Goal: Information Seeking & Learning: Learn about a topic

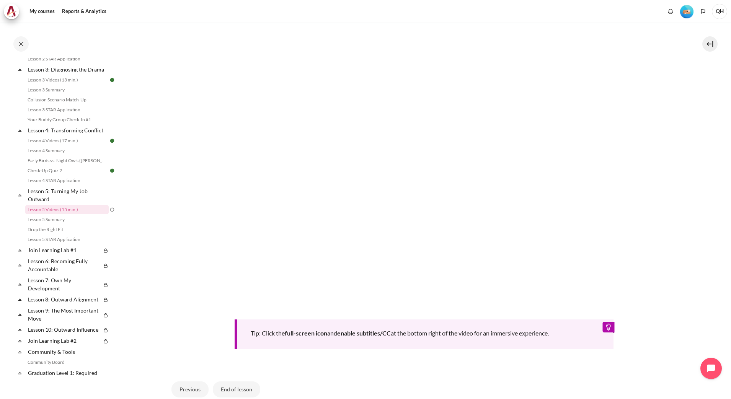
scroll to position [144, 0]
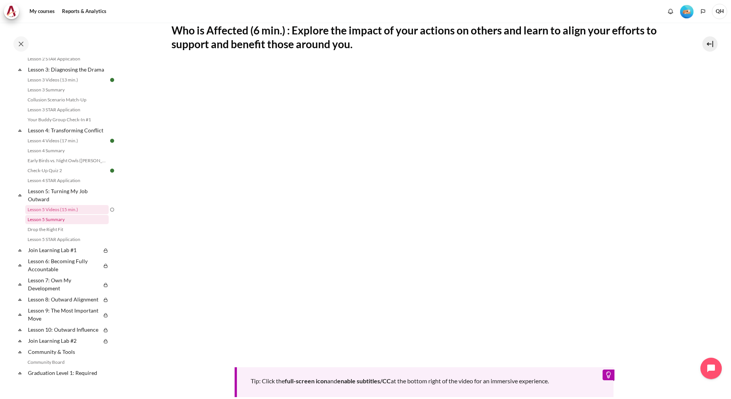
click at [58, 224] on link "Lesson 5 Summary" at bounding box center [66, 219] width 83 height 9
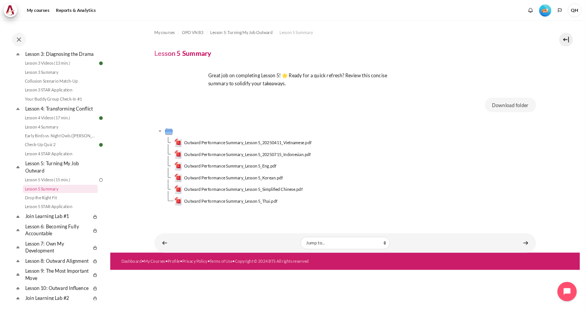
scroll to position [239, 0]
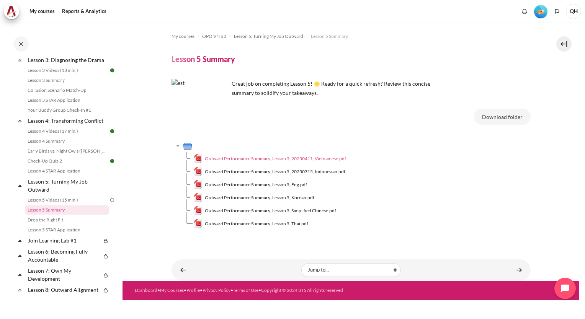
click at [315, 159] on span "Outward Performance Summary_Lesson 5_20250411_Vietnamese.pdf" at bounding box center [275, 158] width 141 height 7
click at [285, 185] on span "Outward Performance Summary_Lesson 5_Eng.pdf" at bounding box center [256, 184] width 102 height 7
click at [49, 225] on link "Drop the Right Fit" at bounding box center [66, 220] width 83 height 9
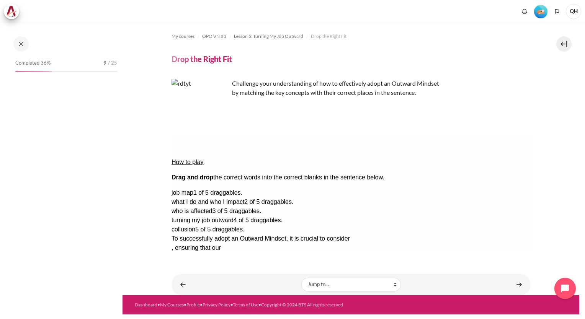
scroll to position [290, 0]
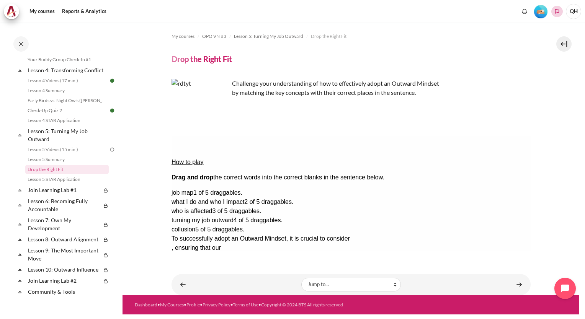
click at [555, 11] on polyline "Languages" at bounding box center [557, 11] width 6 height 6
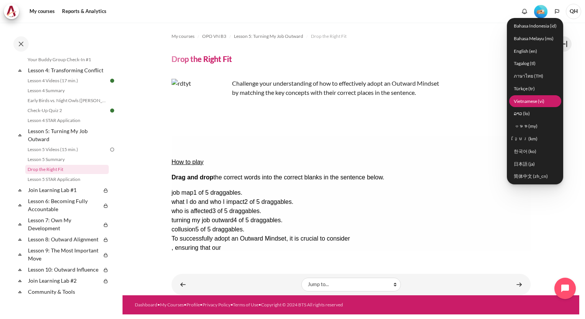
click at [528, 102] on link "Vietnamese ‎(vi)‎" at bounding box center [535, 101] width 52 height 12
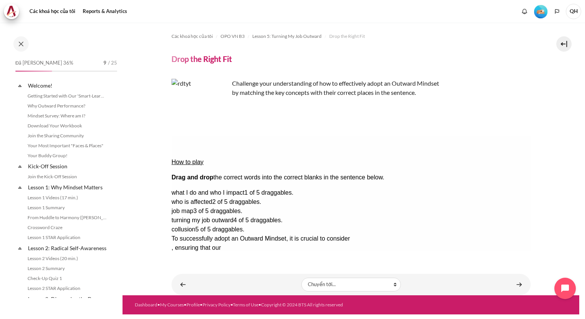
scroll to position [290, 0]
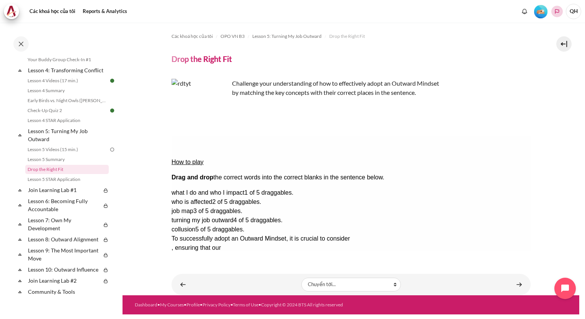
click at [555, 11] on icon "Languages" at bounding box center [557, 11] width 4 height 5
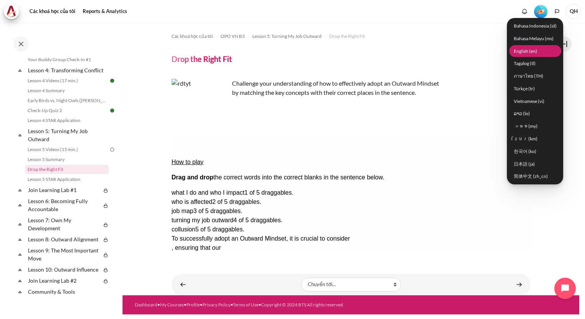
click at [534, 50] on link "English ‎(en)‎" at bounding box center [535, 51] width 52 height 12
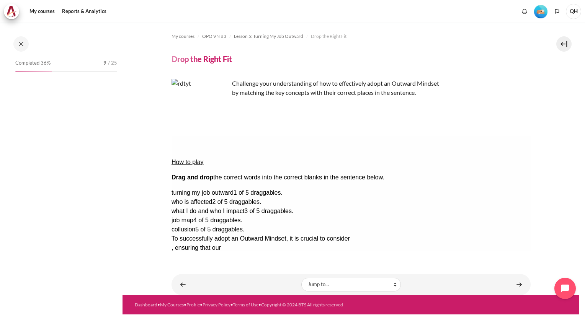
scroll to position [290, 0]
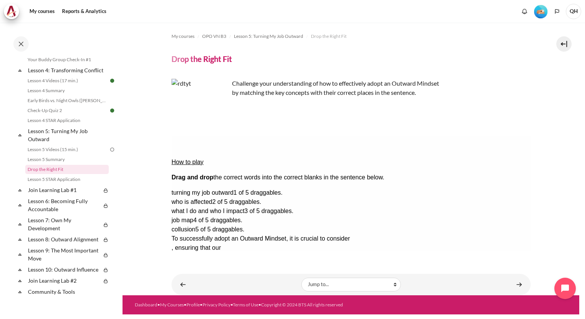
drag, startPoint x: 172, startPoint y: 169, endPoint x: 244, endPoint y: 199, distance: 77.6
click at [244, 234] on div "To successfully adopt an Outward Mindset, it is crucial to consider , ensuring …" at bounding box center [308, 257] width 274 height 46
copy div "To successfully adopt an Outward Mindset, it is crucial to consider , ensuring …"
click at [285, 280] on div "Check Check the answers. The responses will be marked as correct, incorrect, or…" at bounding box center [350, 284] width 359 height 9
drag, startPoint x: 476, startPoint y: 196, endPoint x: 390, endPoint y: 165, distance: 91.9
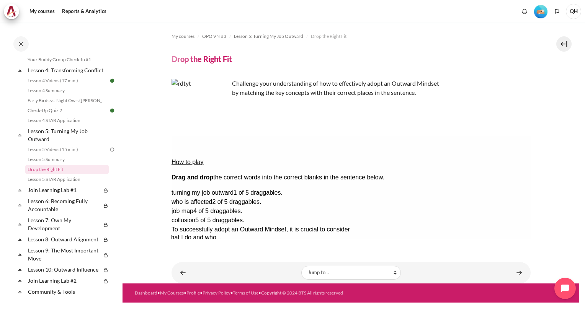
drag, startPoint x: 395, startPoint y: 169, endPoint x: 390, endPoint y: 154, distance: 16.0
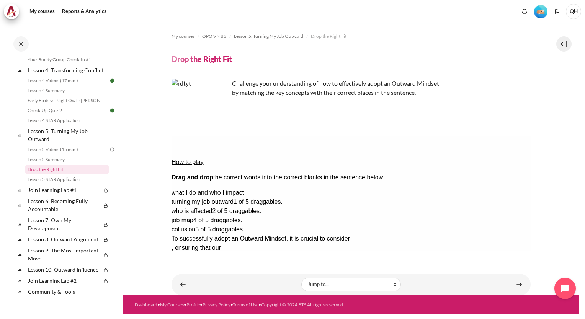
drag, startPoint x: 458, startPoint y: 168, endPoint x: 457, endPoint y: 157, distance: 11.1
drag, startPoint x: 490, startPoint y: 206, endPoint x: 235, endPoint y: 190, distance: 255.5
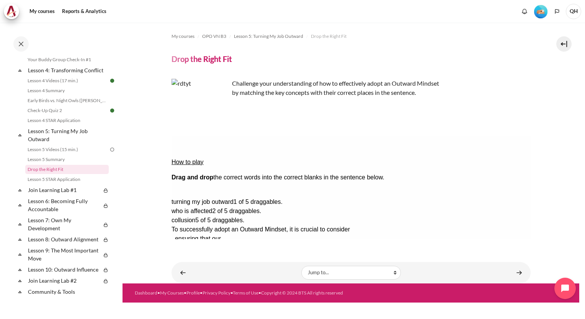
drag, startPoint x: 485, startPoint y: 170, endPoint x: 389, endPoint y: 190, distance: 97.8
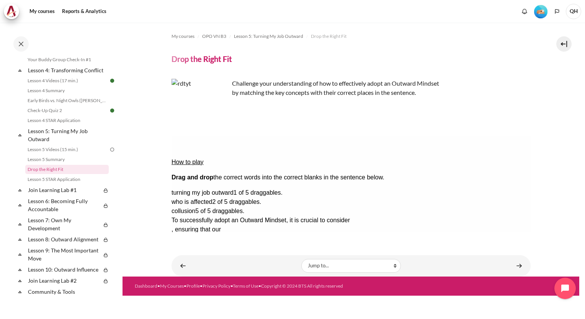
drag, startPoint x: 377, startPoint y: 190, endPoint x: 505, endPoint y: 219, distance: 130.3
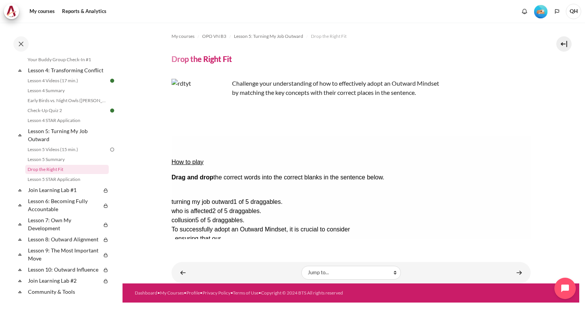
drag, startPoint x: 476, startPoint y: 170, endPoint x: 382, endPoint y: 190, distance: 95.9
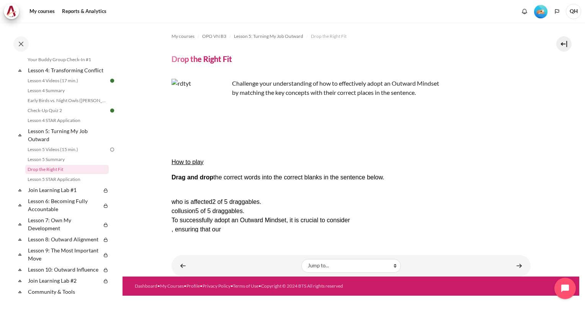
drag, startPoint x: 473, startPoint y: 171, endPoint x: 207, endPoint y: 180, distance: 265.9
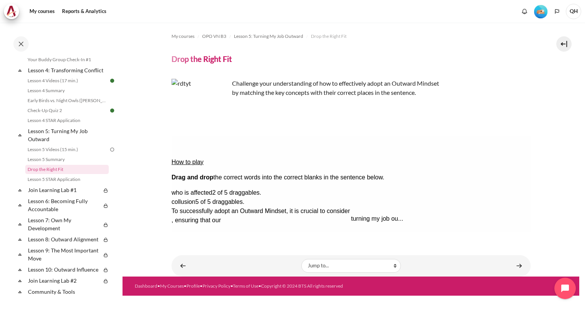
drag, startPoint x: 220, startPoint y: 181, endPoint x: 400, endPoint y: 171, distance: 179.9
drag, startPoint x: 493, startPoint y: 184, endPoint x: 197, endPoint y: 183, distance: 295.9
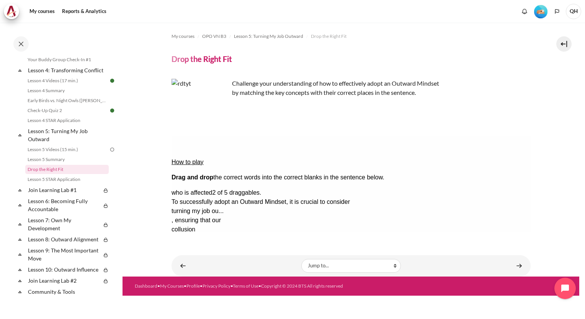
drag, startPoint x: 340, startPoint y: 305, endPoint x: 241, endPoint y: 180, distance: 159.5
click at [263, 280] on div "Check Check the answers. The responses will be marked as correct, incorrect, or…" at bounding box center [350, 284] width 359 height 9
drag, startPoint x: 172, startPoint y: 168, endPoint x: 408, endPoint y: 199, distance: 237.8
click at [408, 199] on div "To successfully adopt an Outward Mindset, it is crucial to consider turning my …" at bounding box center [324, 239] width 306 height 83
drag, startPoint x: 408, startPoint y: 199, endPoint x: 372, endPoint y: 210, distance: 37.7
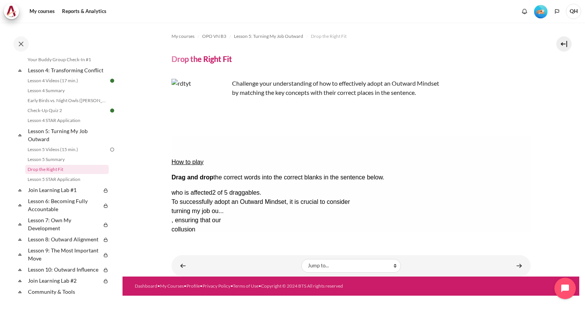
click at [373, 209] on div "How to play Drag and drop the correct words into the correct blanks in the sent…" at bounding box center [350, 212] width 359 height 153
click at [192, 281] on button "Check Check the answers. The responses will be marked as correct, incorrect, or…" at bounding box center [181, 285] width 21 height 8
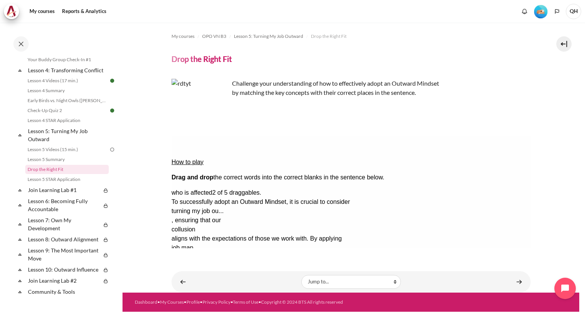
click at [227, 304] on button "Retry Retry the task. Reset all responses and start the task over again." at bounding box center [218, 308] width 18 height 8
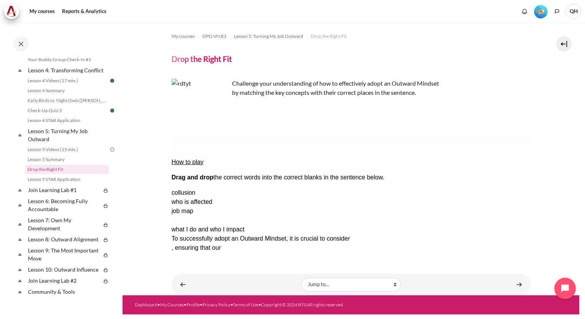
drag, startPoint x: 479, startPoint y: 208, endPoint x: 230, endPoint y: 193, distance: 249.7
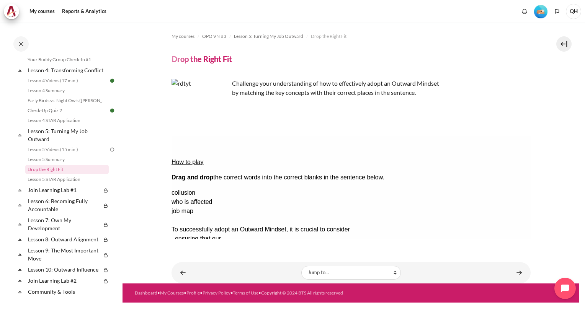
drag, startPoint x: 467, startPoint y: 208, endPoint x: 372, endPoint y: 191, distance: 96.7
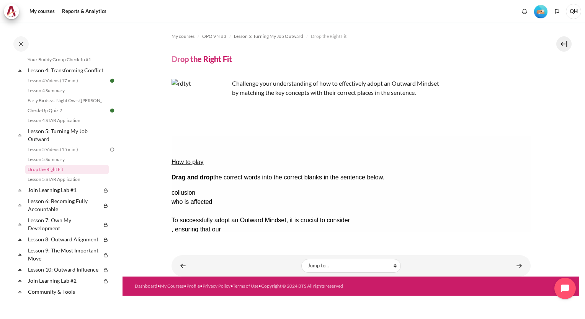
drag, startPoint x: 490, startPoint y: 193, endPoint x: 198, endPoint y: 180, distance: 292.8
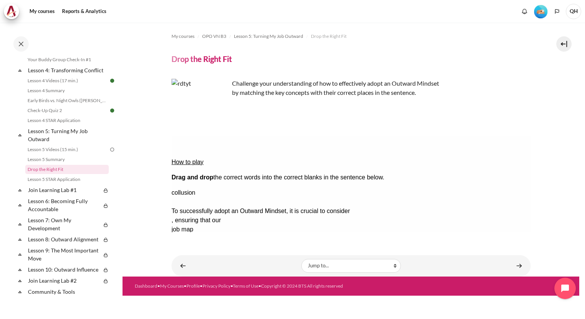
drag, startPoint x: 500, startPoint y: 182, endPoint x: 386, endPoint y: 172, distance: 113.8
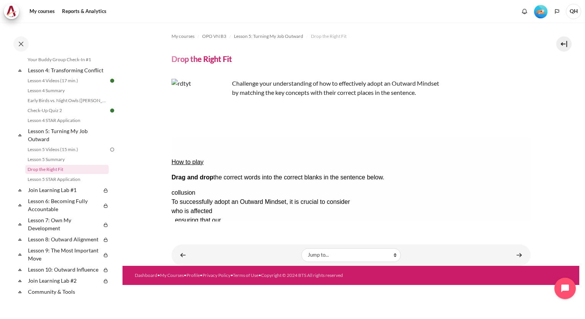
click at [192, 281] on button "Check Check the answers. The responses will be marked as correct, incorrect, or…" at bounding box center [181, 285] width 21 height 8
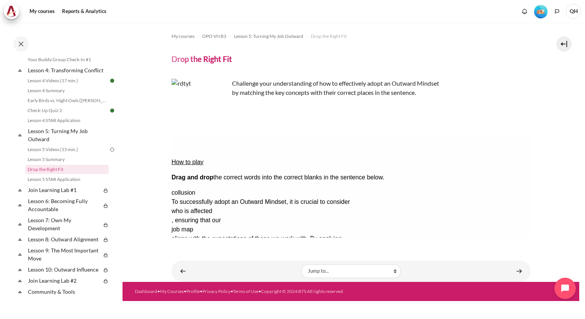
click at [227, 304] on button "Retry Retry the task. Reset all responses and start the task over again." at bounding box center [218, 308] width 18 height 8
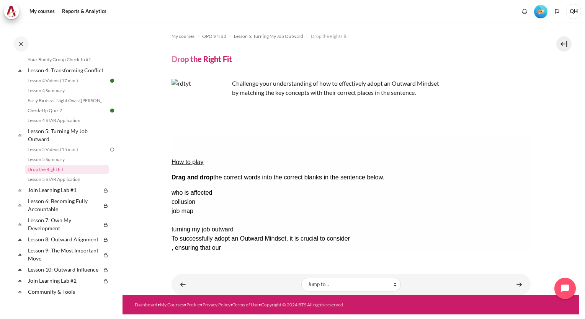
drag, startPoint x: 467, startPoint y: 205, endPoint x: 383, endPoint y: 167, distance: 92.4
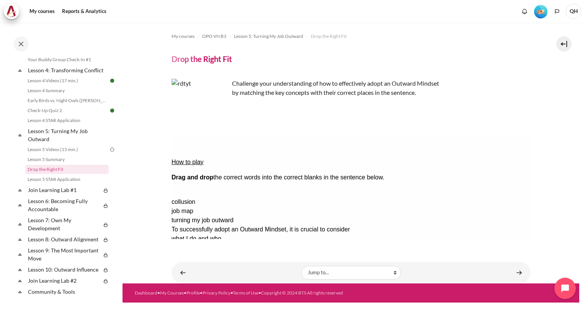
drag, startPoint x: 484, startPoint y: 171, endPoint x: 366, endPoint y: 192, distance: 120.2
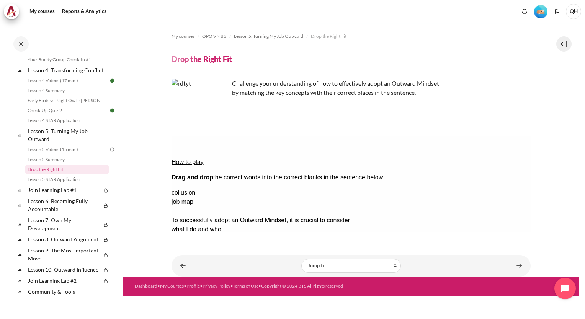
drag, startPoint x: 477, startPoint y: 194, endPoint x: 178, endPoint y: 192, distance: 299.0
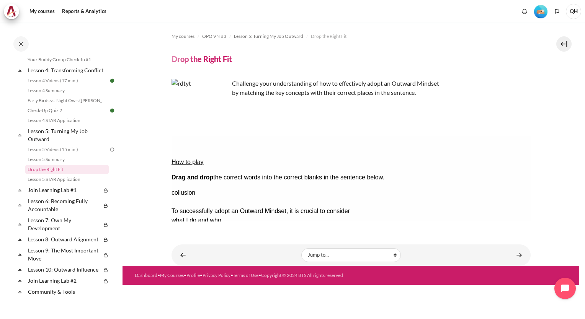
drag, startPoint x: 511, startPoint y: 184, endPoint x: 180, endPoint y: 185, distance: 331.5
drag, startPoint x: 504, startPoint y: 170, endPoint x: 193, endPoint y: 178, distance: 311.8
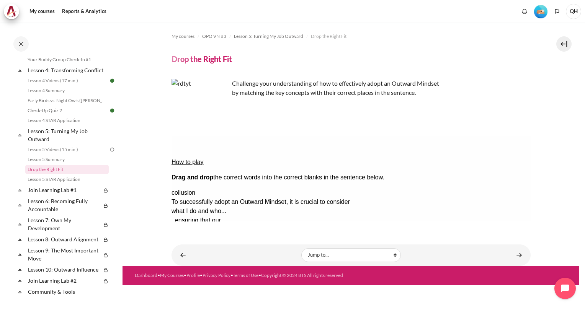
drag, startPoint x: 192, startPoint y: 209, endPoint x: 407, endPoint y: 355, distance: 260.5
click at [192, 281] on button "Check Check the answers. The responses will be marked as correct, incorrect, or…" at bounding box center [181, 285] width 21 height 8
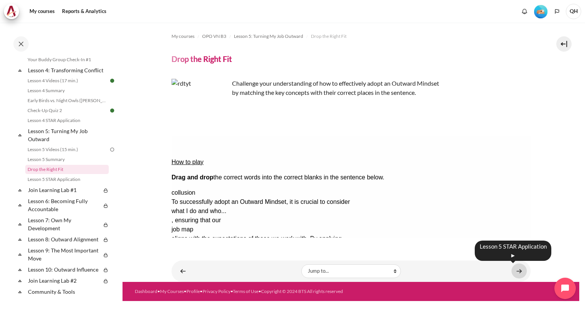
click at [519, 271] on link "Content" at bounding box center [518, 271] width 15 height 15
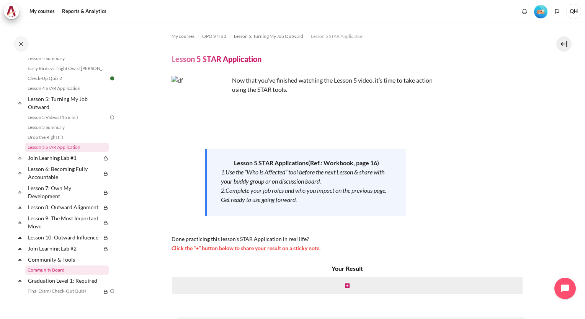
scroll to position [320, 0]
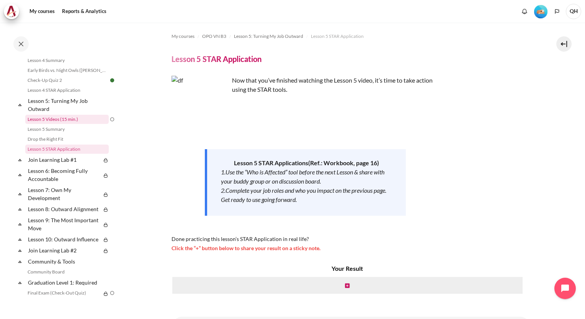
click at [55, 124] on link "Lesson 5 Videos (15 min.)" at bounding box center [66, 119] width 83 height 9
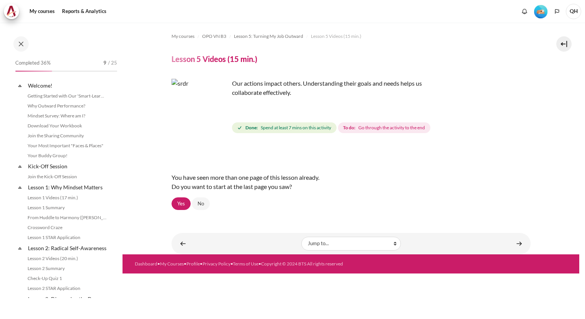
scroll to position [270, 0]
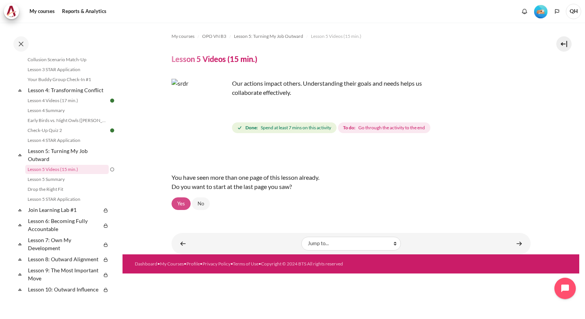
click at [180, 204] on link "Yes" at bounding box center [181, 204] width 19 height 13
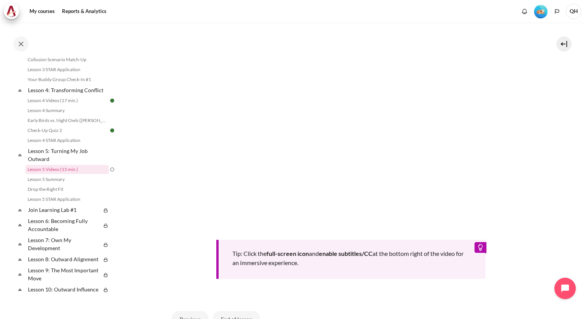
scroll to position [265, 0]
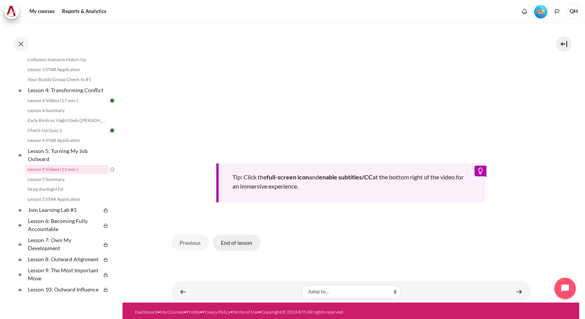
click at [231, 241] on button "End of lesson" at bounding box center [236, 243] width 47 height 16
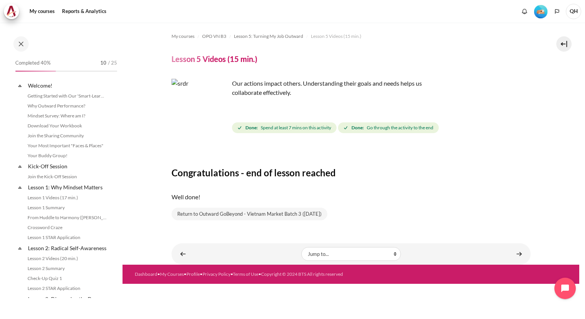
scroll to position [270, 0]
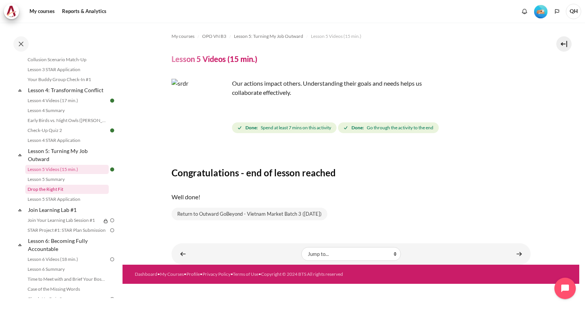
click at [62, 194] on link "Drop the Right Fit" at bounding box center [66, 189] width 83 height 9
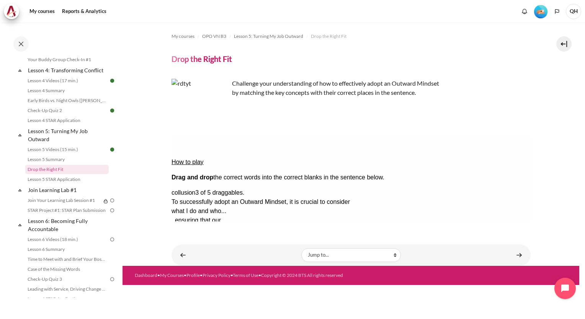
click at [192, 281] on button "Check Check the answers. The responses will be marked as correct, incorrect, or…" at bounding box center [181, 285] width 21 height 8
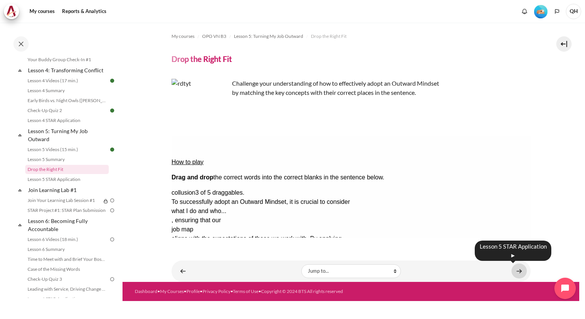
click at [520, 269] on link "Content" at bounding box center [518, 271] width 15 height 15
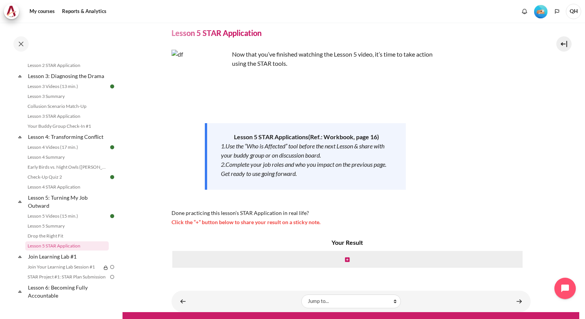
scroll to position [38, 0]
